Goal: Transaction & Acquisition: Purchase product/service

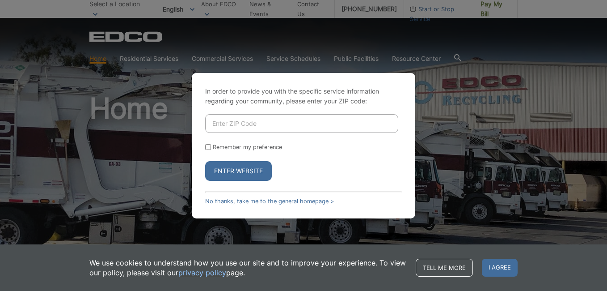
click at [264, 123] on input "Enter ZIP Code" at bounding box center [301, 123] width 193 height 19
type input "91906"
click at [240, 168] on button "Enter Website" at bounding box center [238, 171] width 67 height 20
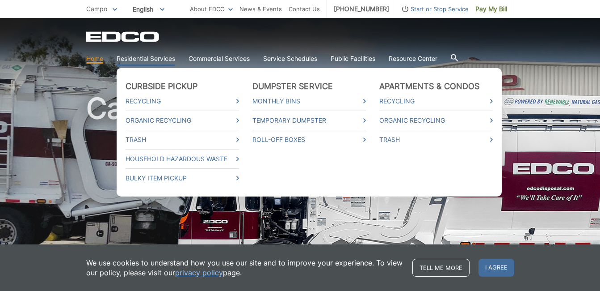
click at [160, 59] on link "Residential Services" at bounding box center [146, 59] width 59 height 10
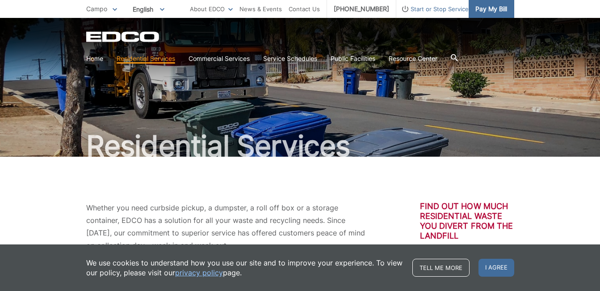
click at [489, 8] on span "Pay My Bill" at bounding box center [492, 9] width 32 height 10
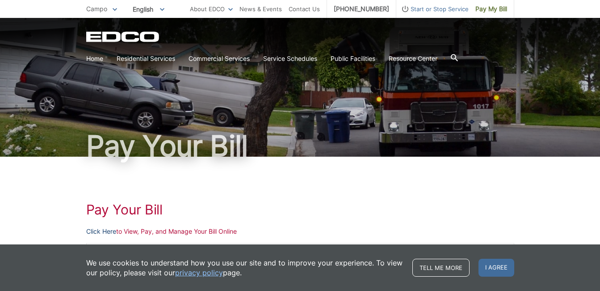
click at [100, 232] on link "Click Here" at bounding box center [101, 231] width 30 height 10
